Goal: Find specific page/section: Find specific page/section

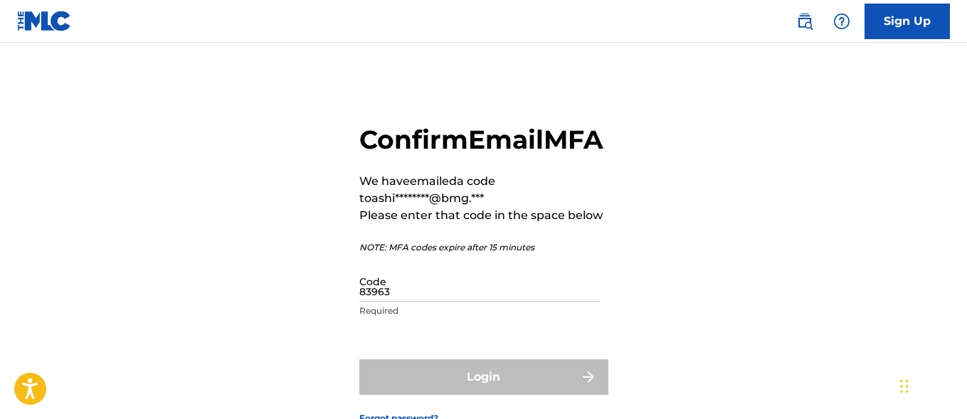
type input "839635"
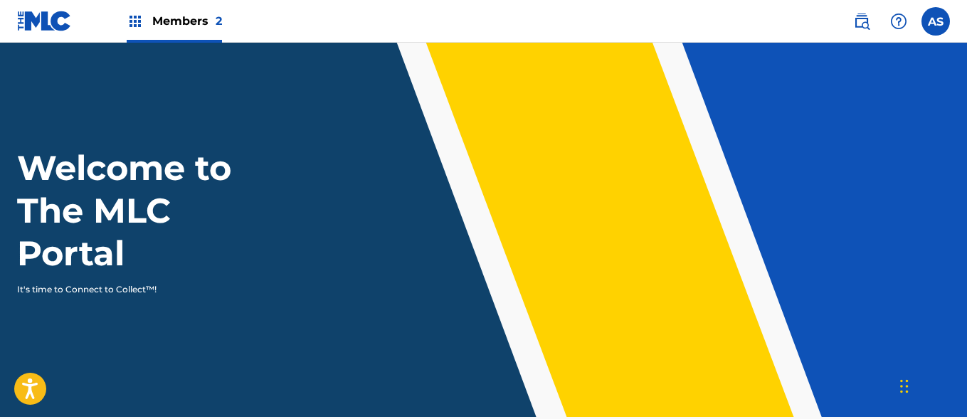
click at [135, 21] on img at bounding box center [135, 21] width 17 height 17
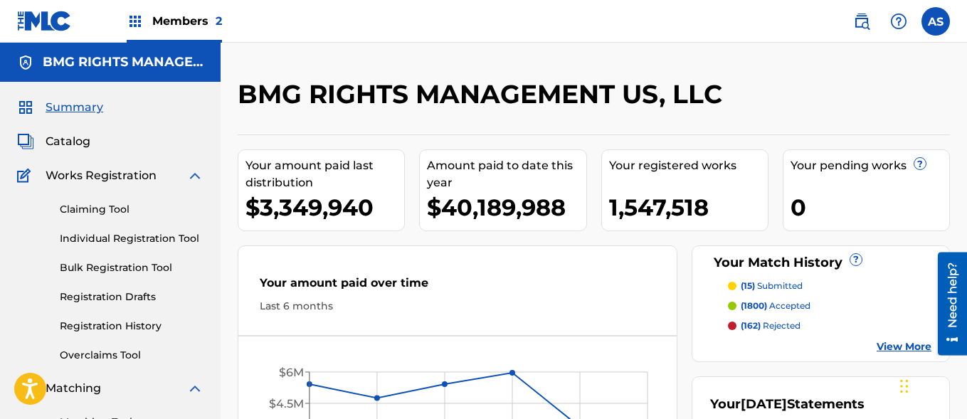
scroll to position [309, 0]
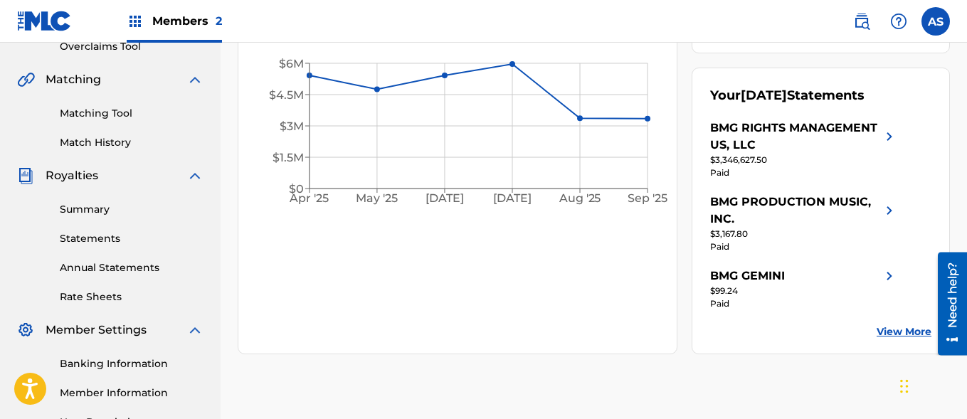
click at [132, 209] on link "Summary" at bounding box center [132, 209] width 144 height 15
